Goal: Task Accomplishment & Management: Manage account settings

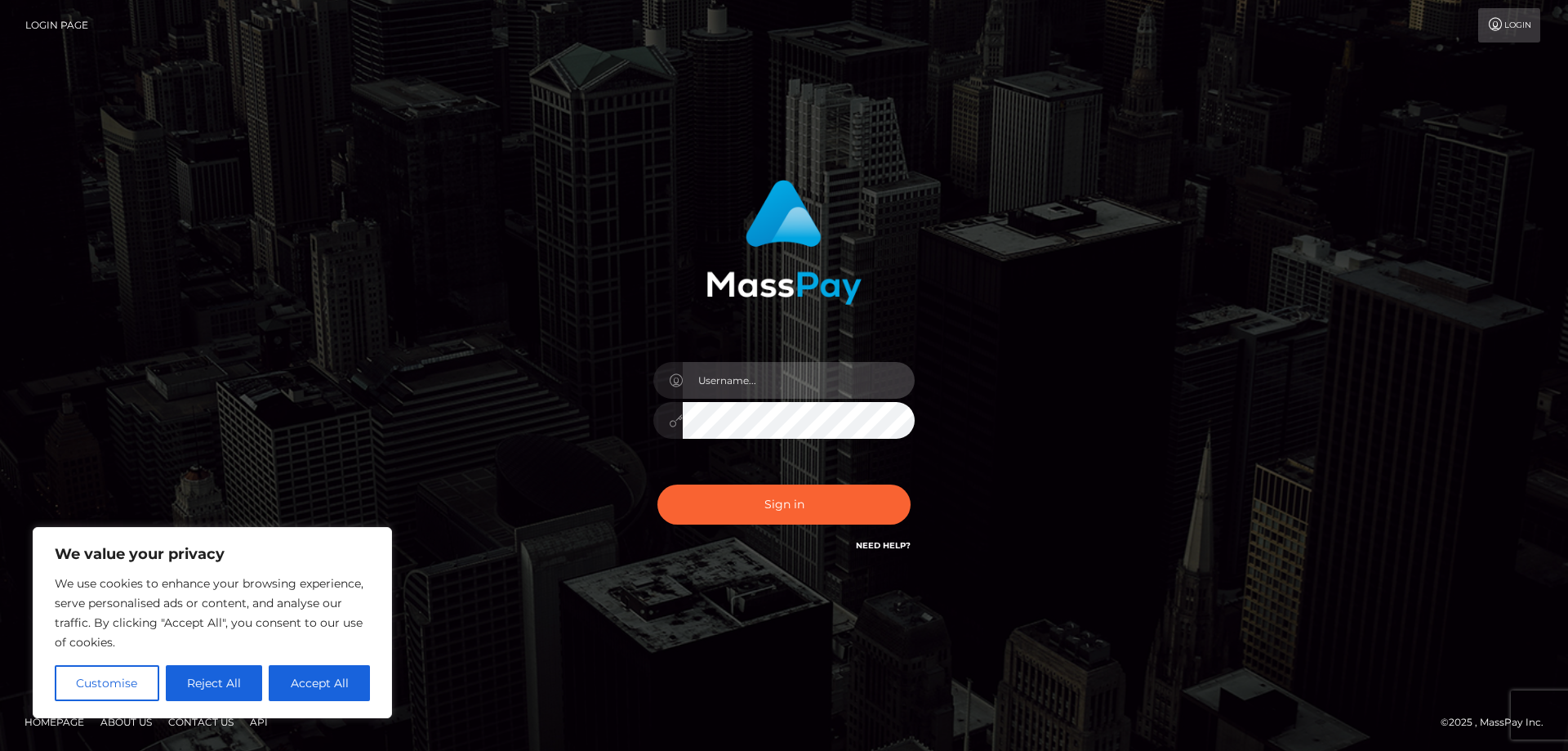
click at [726, 387] on input "text" at bounding box center [798, 380] width 232 height 36
paste input "APteam.medley"
type input "APteam.medley"
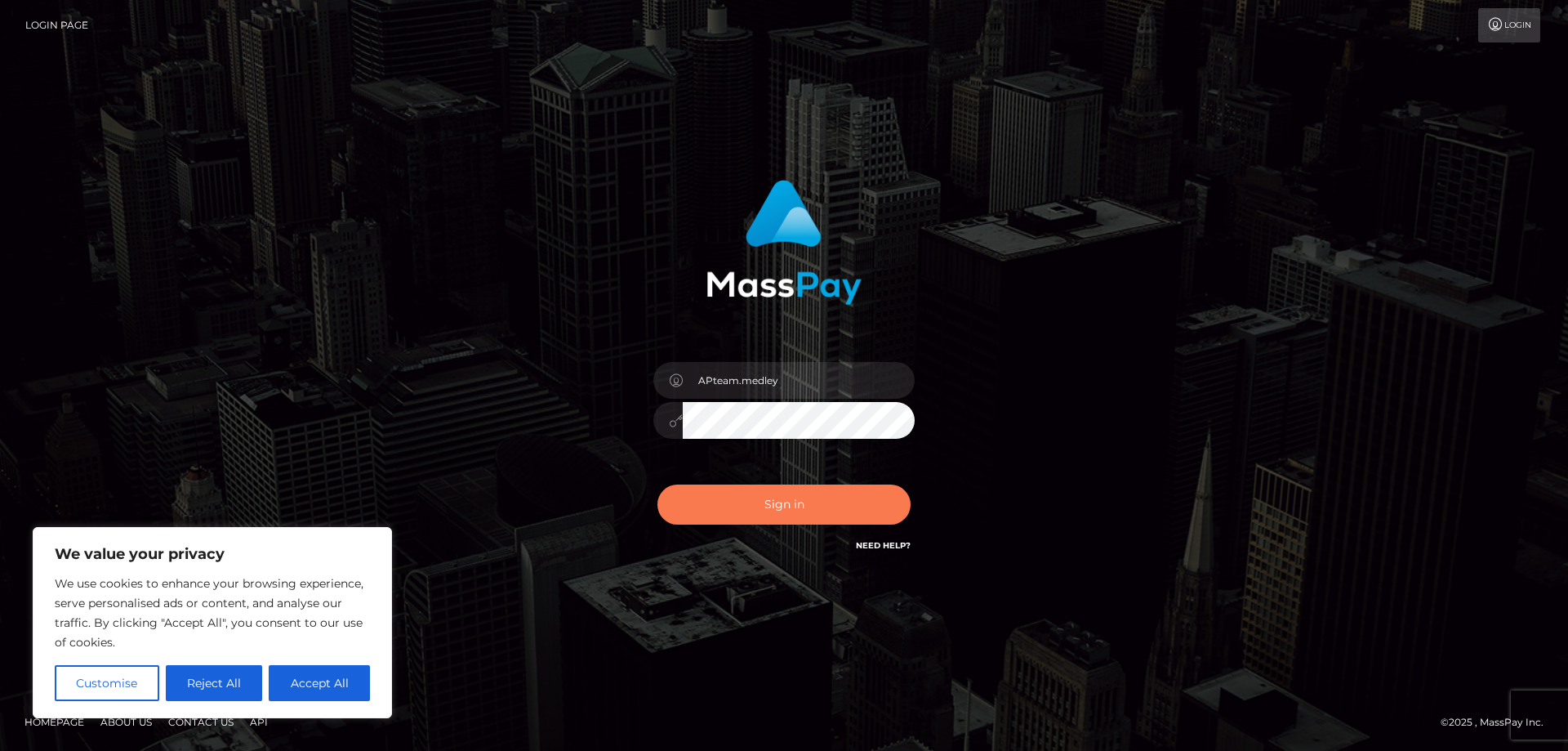
click at [755, 484] on button "Sign in" at bounding box center [784, 504] width 253 height 40
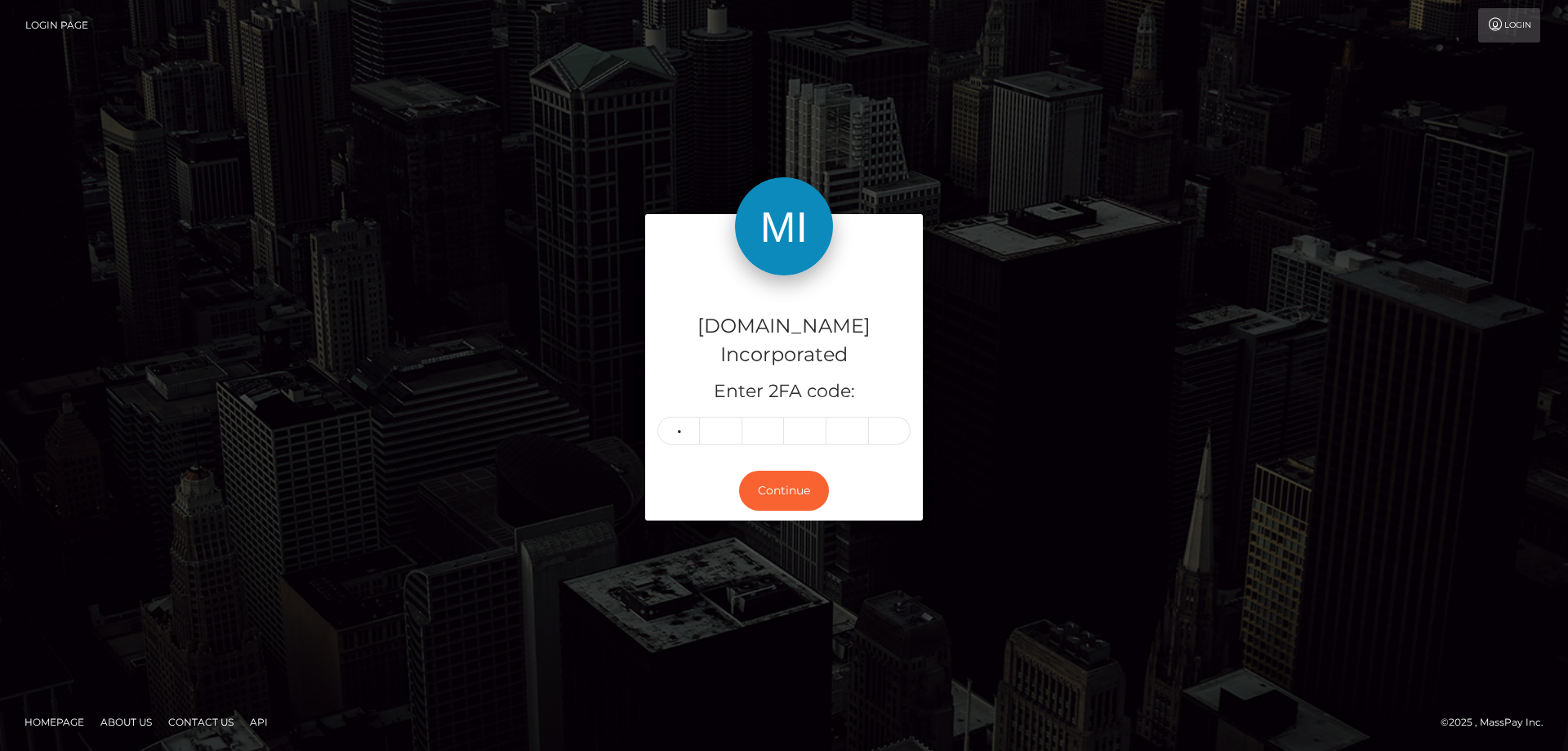
type input "3"
type input "5"
type input "8"
type input "0"
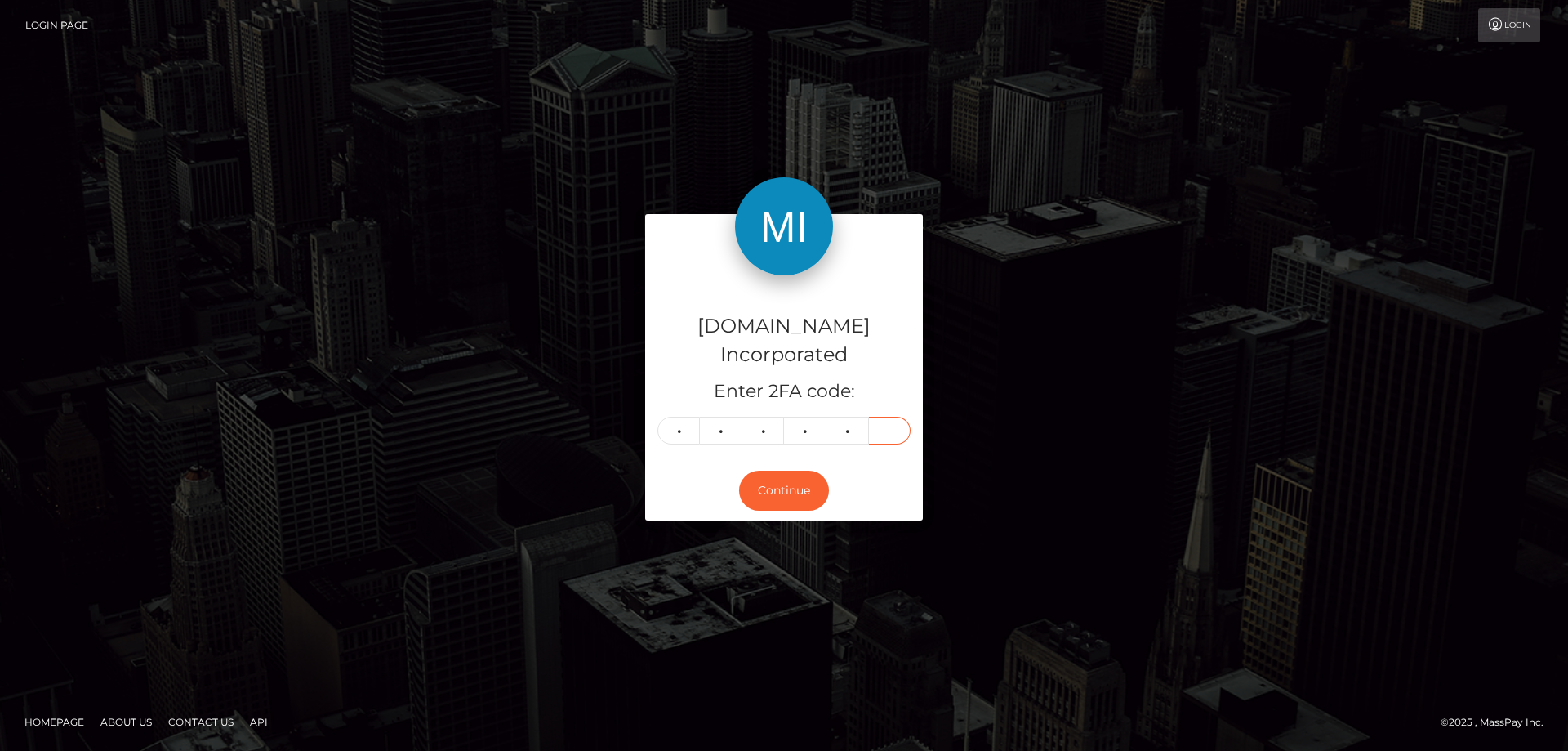
type input "3"
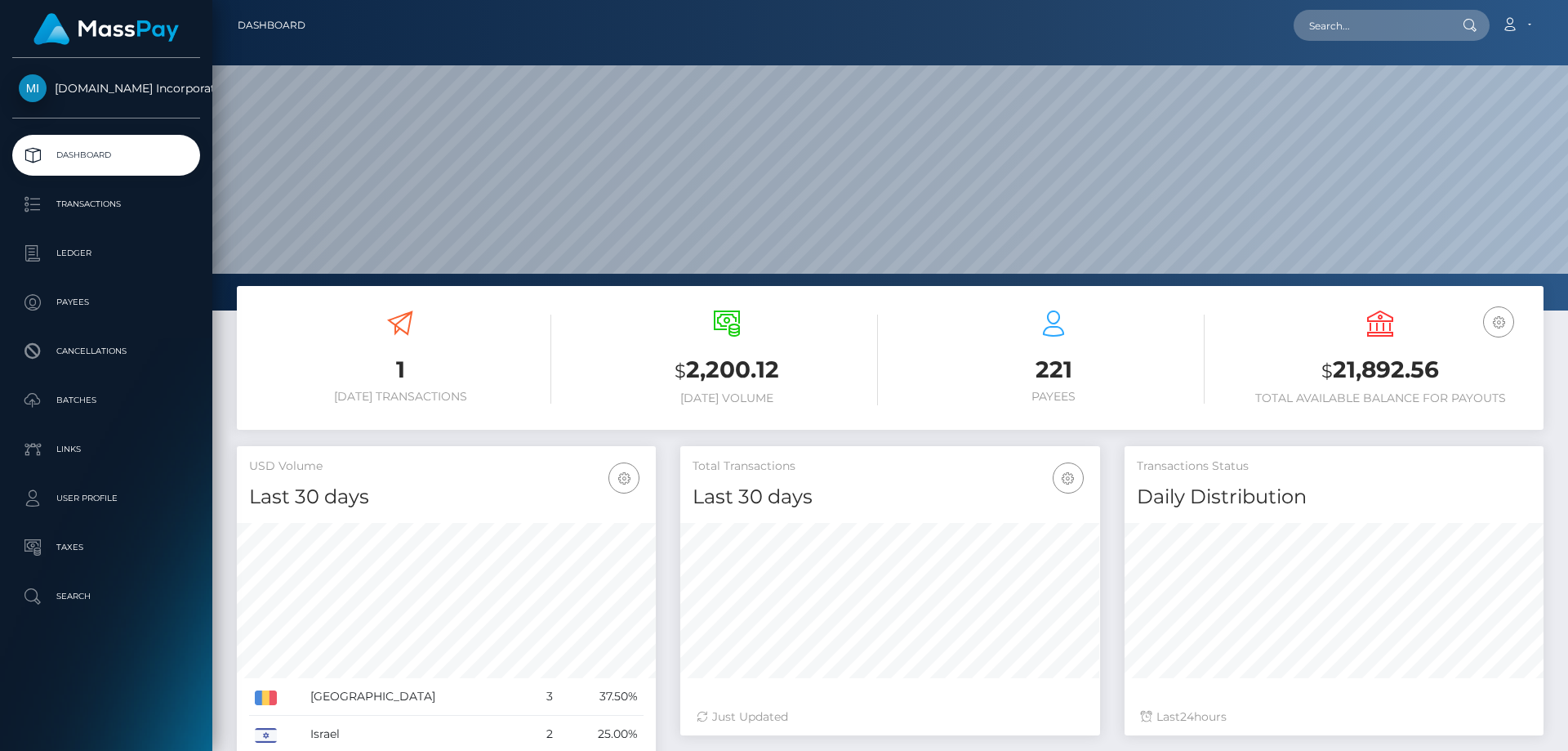
scroll to position [290, 420]
click at [95, 243] on p "Ledger" at bounding box center [106, 254] width 174 height 24
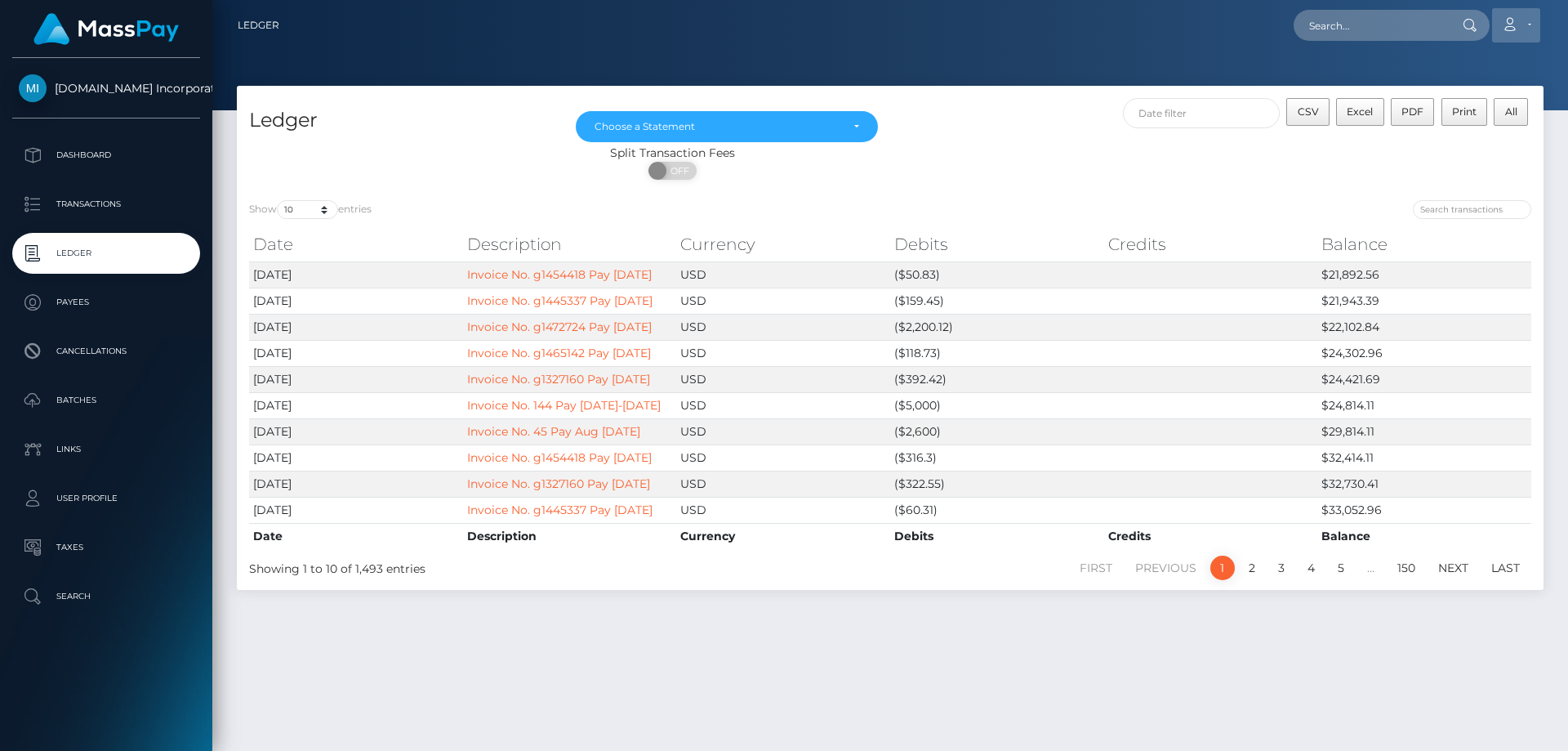
click at [1532, 24] on link "Account" at bounding box center [1517, 25] width 49 height 35
click at [1445, 106] on link "Logout" at bounding box center [1477, 105] width 131 height 30
